Goal: Transaction & Acquisition: Purchase product/service

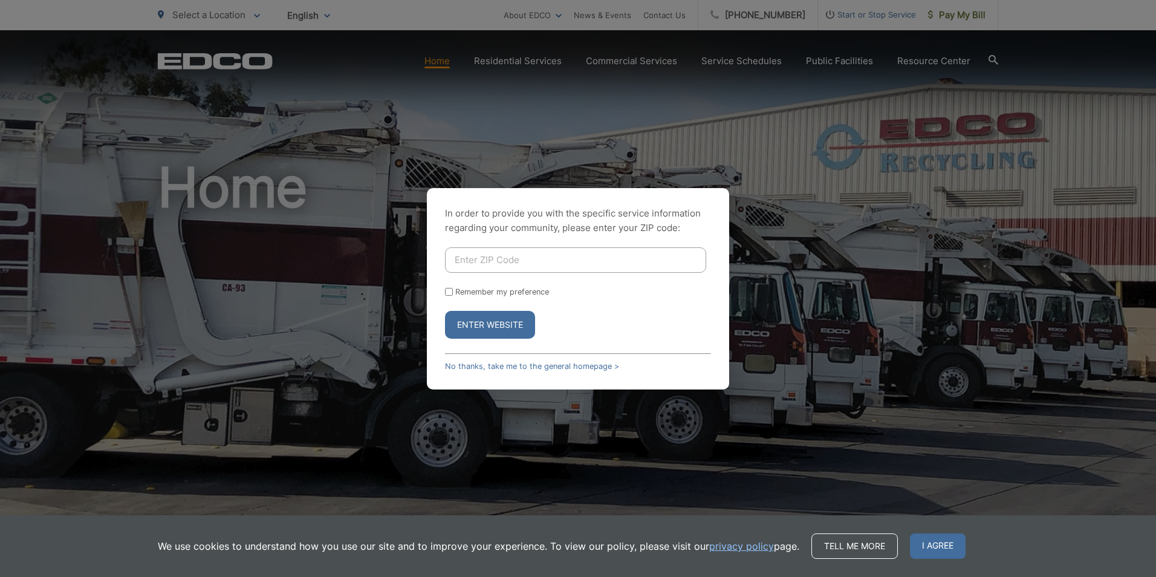
click at [521, 256] on input "Enter ZIP Code" at bounding box center [575, 259] width 261 height 25
type input "92024"
click at [445, 311] on button "Enter Website" at bounding box center [490, 325] width 90 height 28
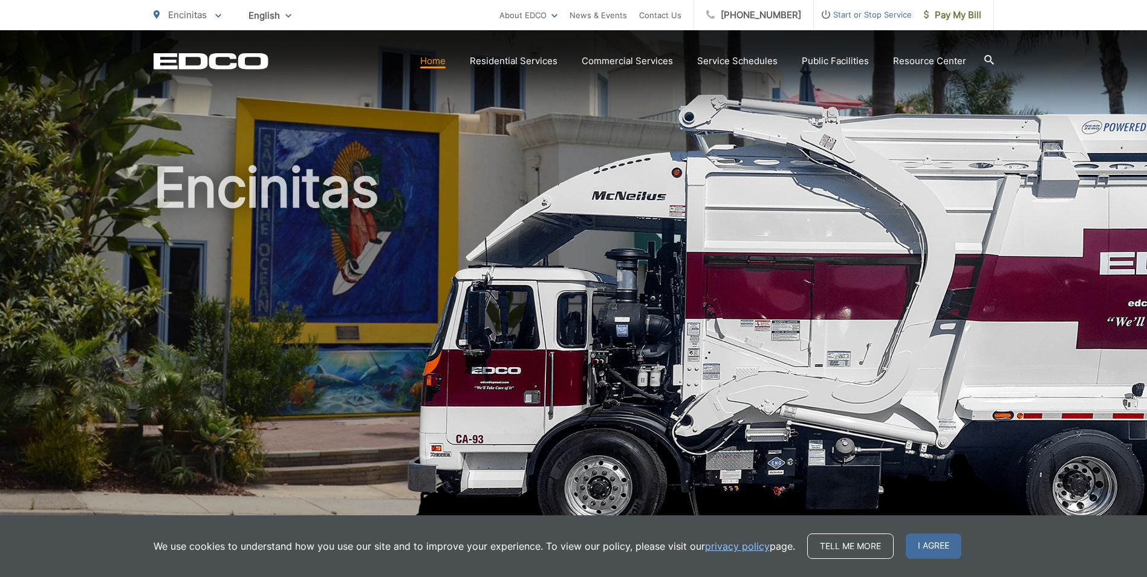
click at [928, 545] on span "I agree" at bounding box center [934, 545] width 56 height 25
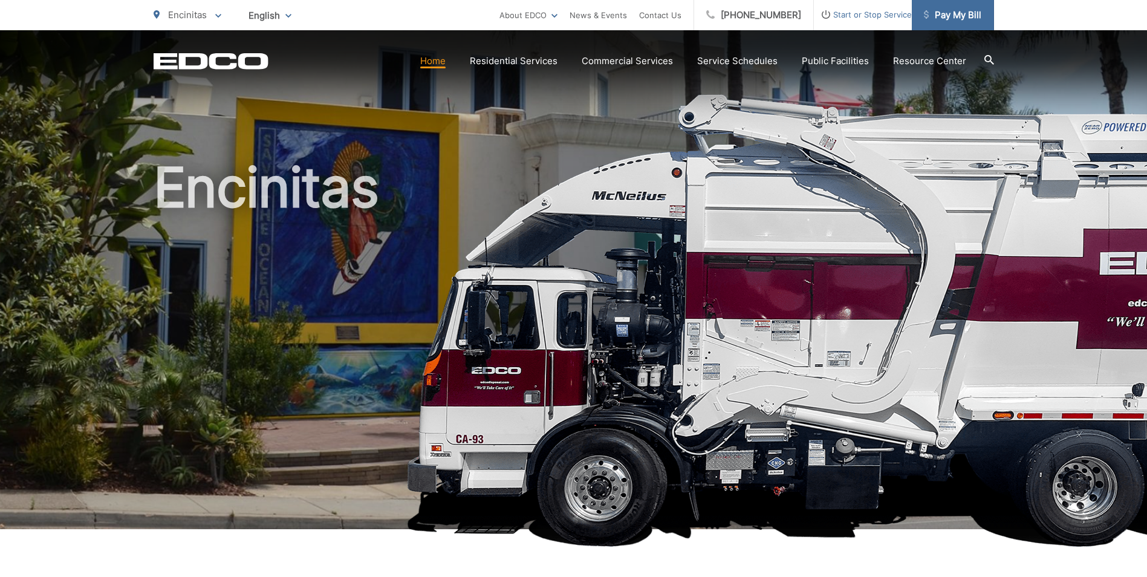
click at [966, 13] on span "Pay My Bill" at bounding box center [952, 15] width 57 height 15
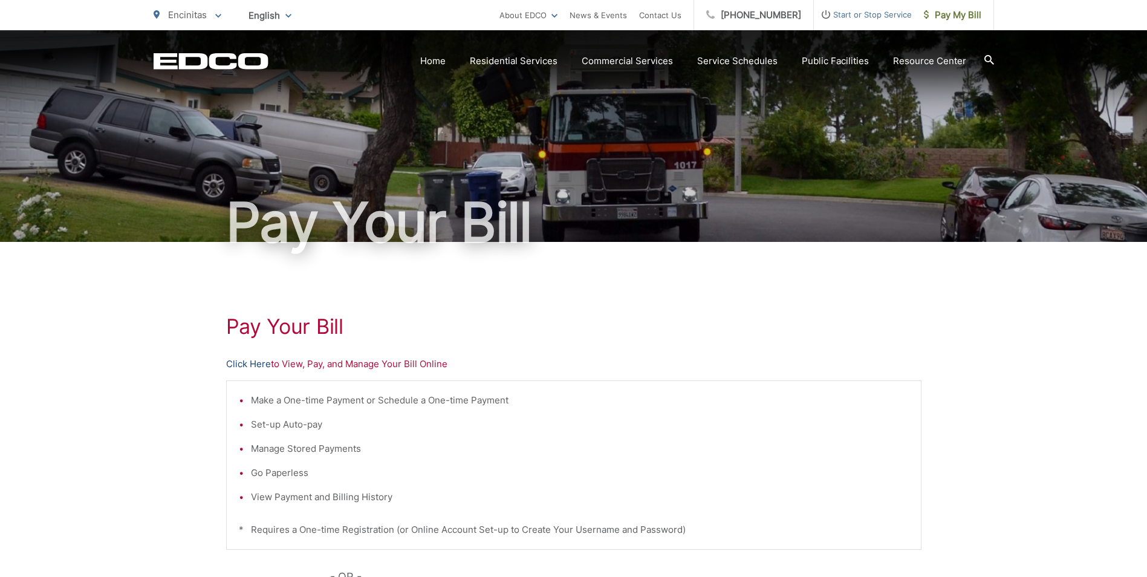
click at [252, 366] on link "Click Here" at bounding box center [248, 364] width 45 height 15
